Goal: Navigation & Orientation: Find specific page/section

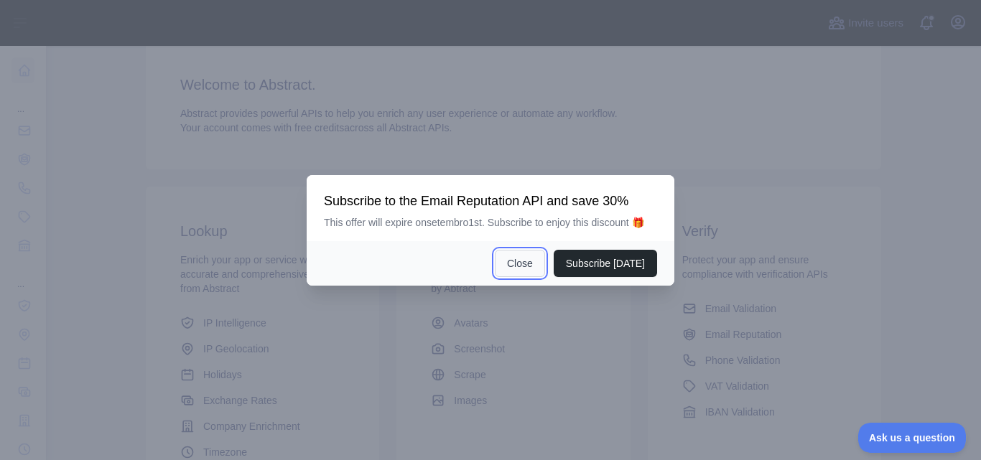
click at [527, 269] on button "Close" at bounding box center [520, 263] width 50 height 27
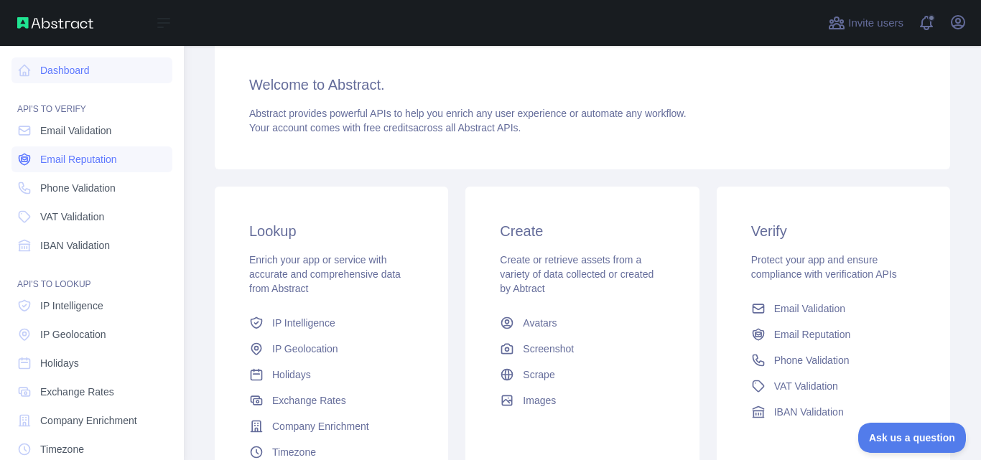
click at [99, 158] on span "Email Reputation" at bounding box center [78, 159] width 77 height 14
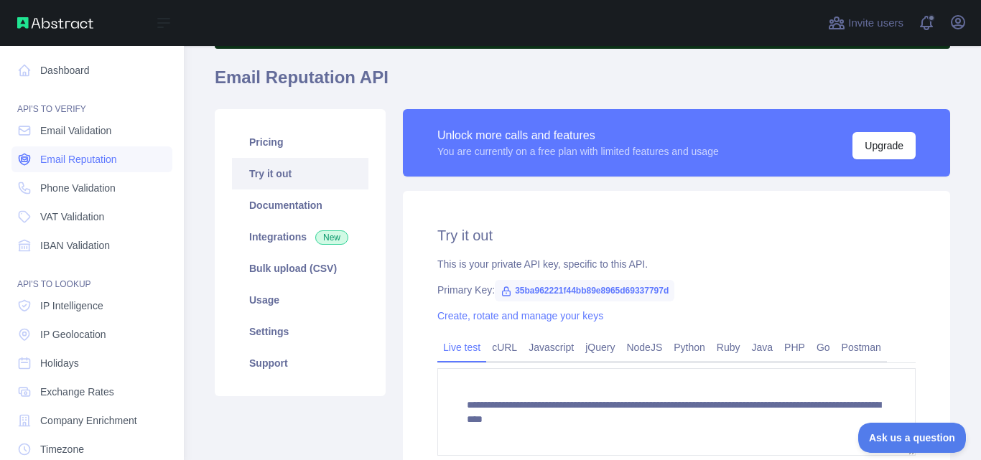
scroll to position [92, 0]
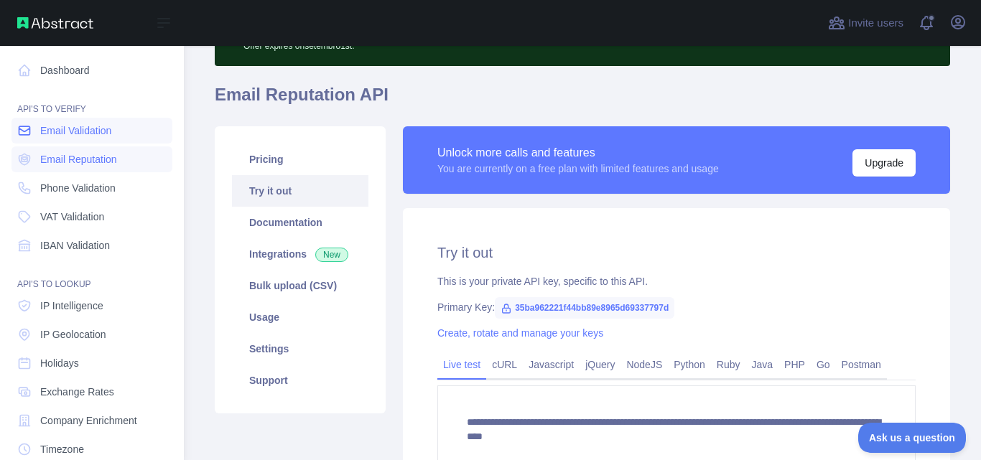
click at [90, 135] on span "Email Validation" at bounding box center [75, 131] width 71 height 14
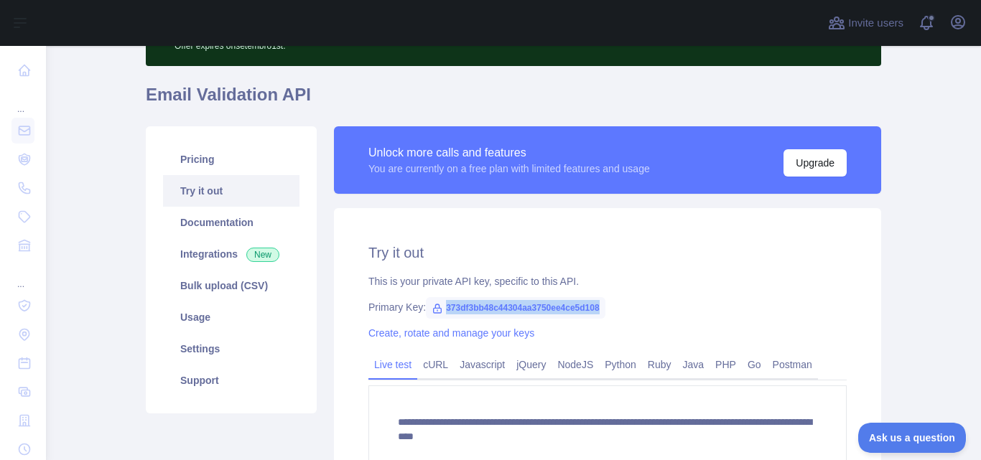
drag, startPoint x: 592, startPoint y: 307, endPoint x: 437, endPoint y: 309, distance: 155.1
click at [437, 309] on span "373df3bb48c44304aa3750ee4ce5d108" at bounding box center [516, 308] width 180 height 22
copy span "373df3bb48c44304aa3750ee4ce5d108"
